Goal: Book appointment/travel/reservation

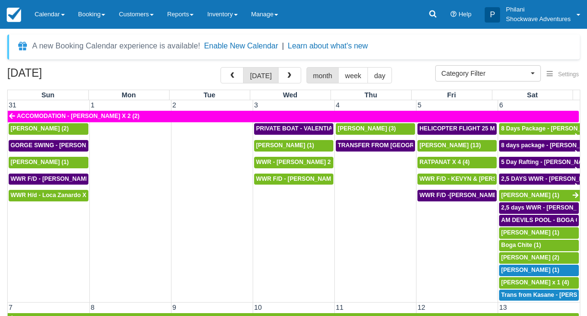
select select
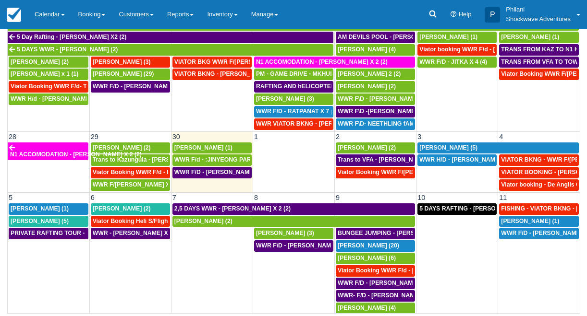
scroll to position [482, 0]
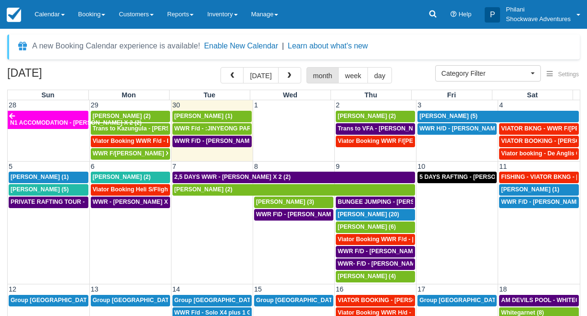
click at [472, 241] on td "5 DAYS RAFTING - [PERSON_NAME] X 2 (4)" at bounding box center [457, 227] width 82 height 112
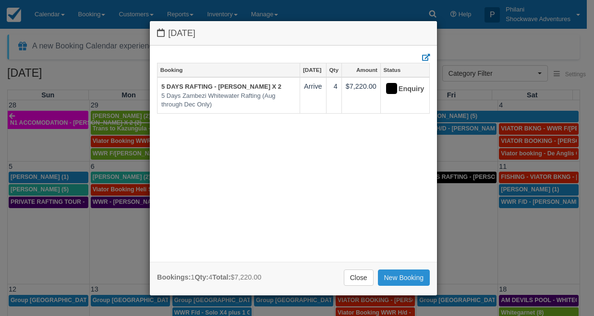
drag, startPoint x: 393, startPoint y: 279, endPoint x: 542, endPoint y: 242, distance: 153.2
click at [393, 279] on link "New Booking" at bounding box center [404, 278] width 52 height 16
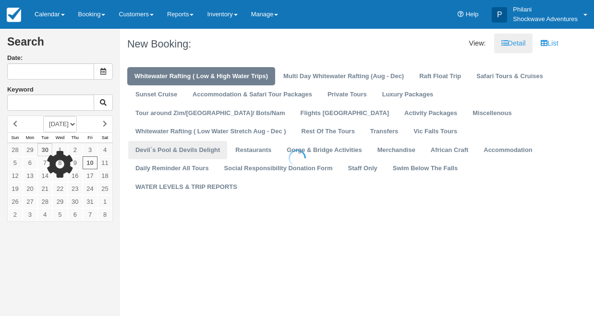
type input "[DATE]"
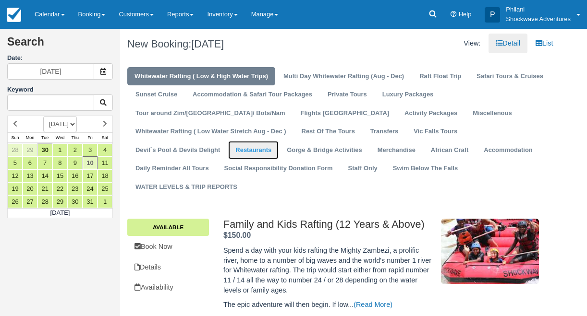
click at [276, 153] on link "Restaurants" at bounding box center [253, 150] width 50 height 19
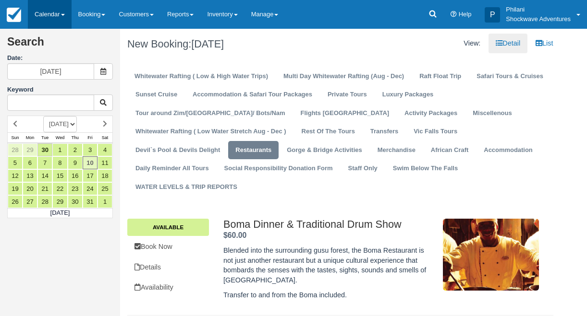
click at [58, 7] on link "Calendar" at bounding box center [50, 14] width 44 height 29
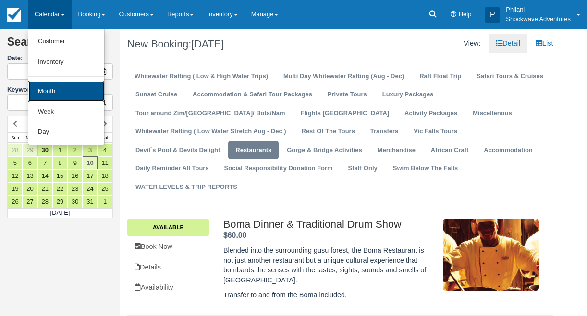
click at [89, 85] on link "Month" at bounding box center [66, 91] width 76 height 21
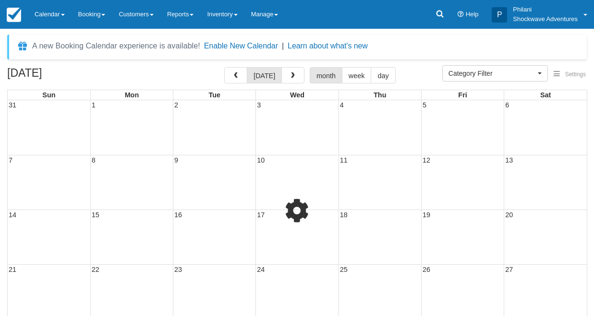
select select
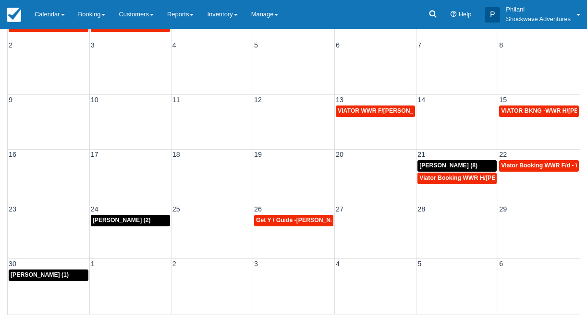
scroll to position [117, 0]
